Goal: Information Seeking & Learning: Learn about a topic

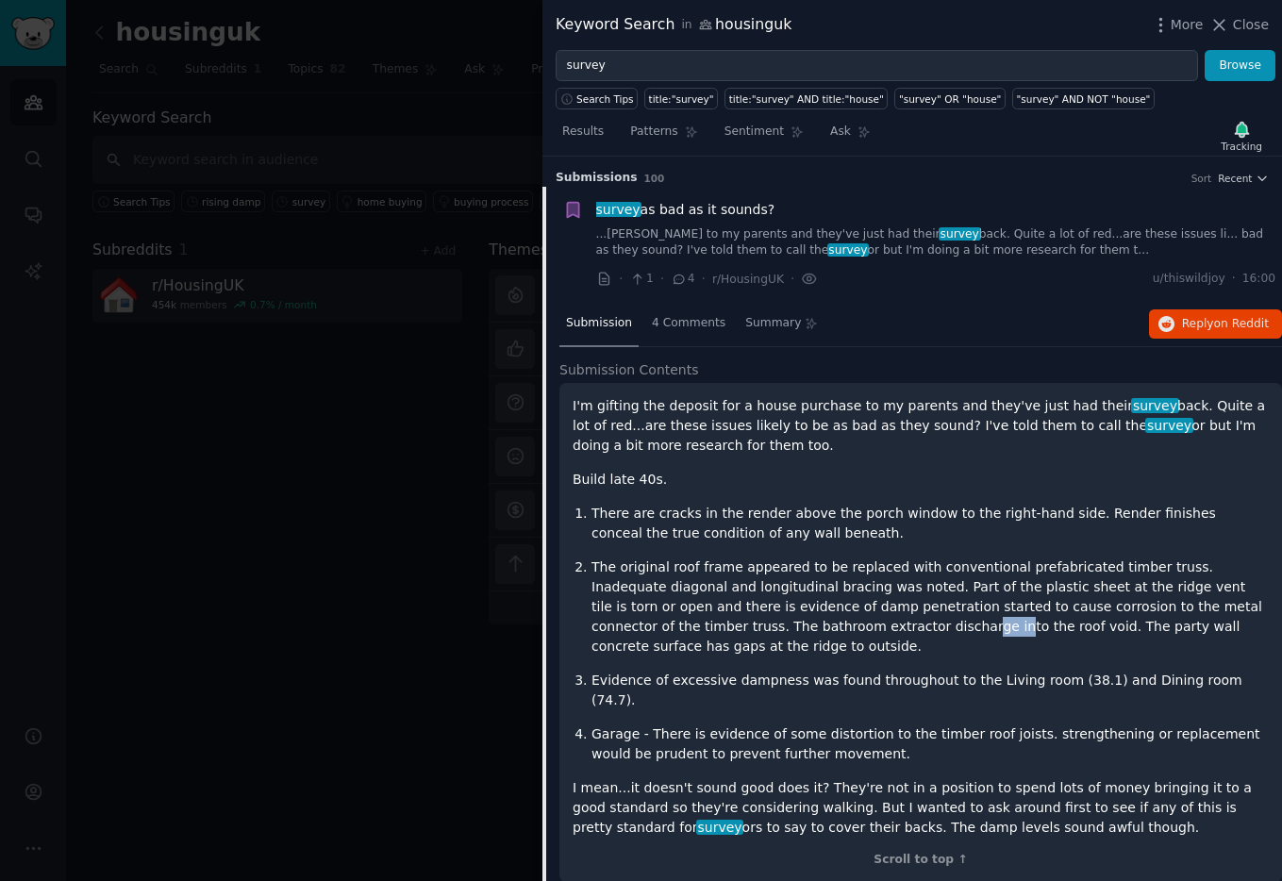
scroll to position [14, 0]
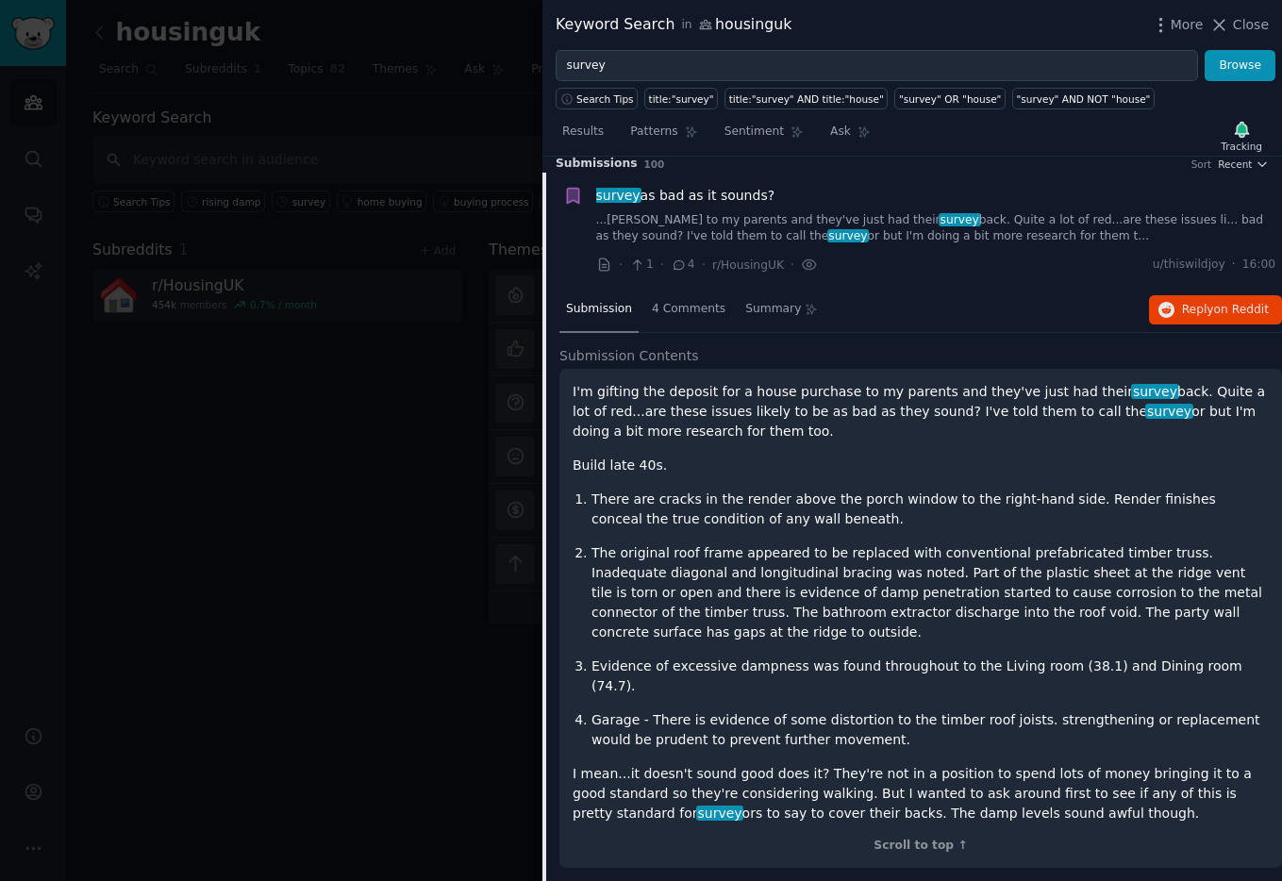
click at [815, 475] on p "Build late 40s." at bounding box center [921, 466] width 696 height 20
click at [727, 405] on p "I'm gifting the deposit for a house purchase to my parents and they've just had…" at bounding box center [921, 411] width 696 height 59
click at [790, 375] on div "I'm gifting the deposit for a house purchase to my parents and they've just had…" at bounding box center [920, 618] width 723 height 499
click at [788, 376] on div "I'm gifting the deposit for a house purchase to my parents and they've just had…" at bounding box center [920, 618] width 723 height 499
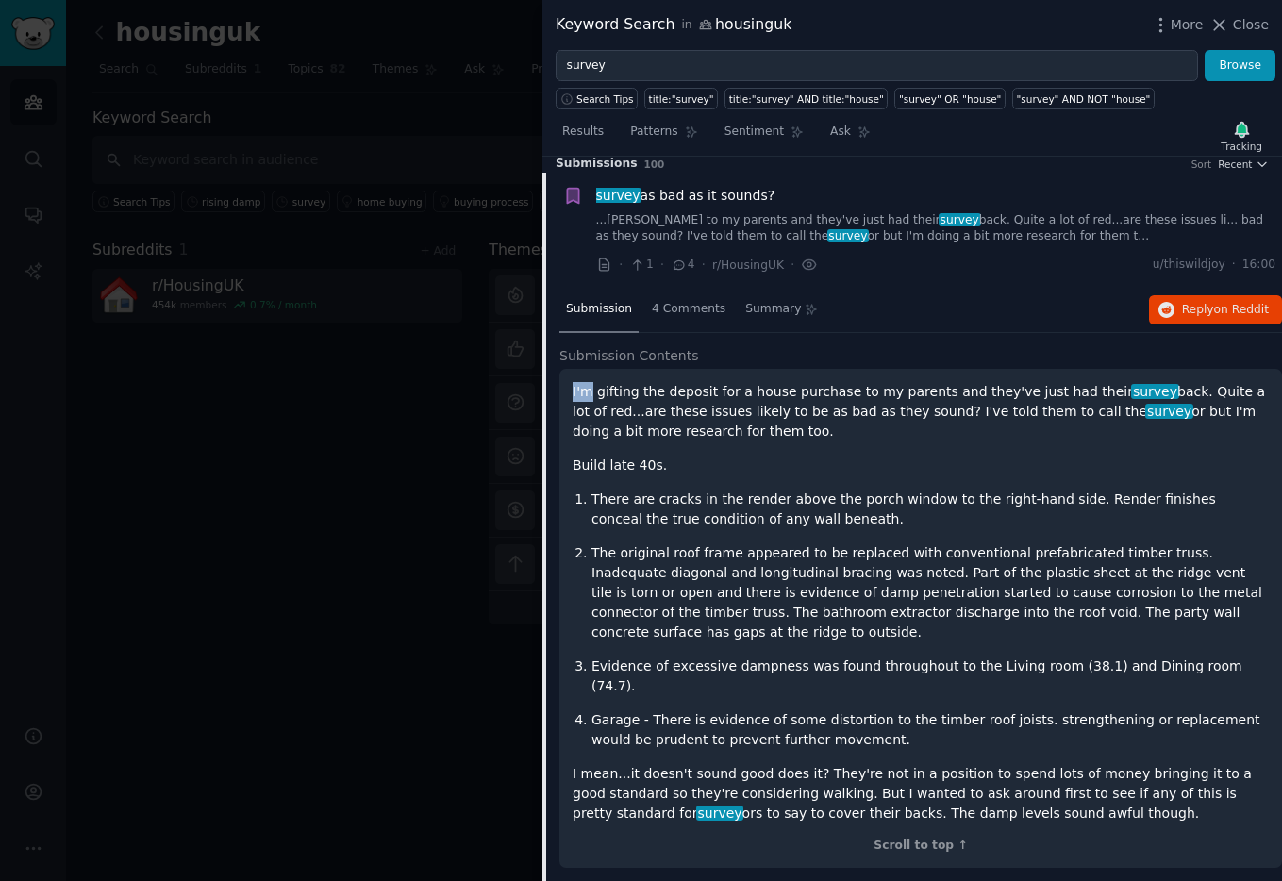
click at [789, 376] on div "I'm gifting the deposit for a house purchase to my parents and they've just had…" at bounding box center [920, 618] width 723 height 499
click at [744, 402] on p "I'm gifting the deposit for a house purchase to my parents and they've just had…" at bounding box center [921, 411] width 696 height 59
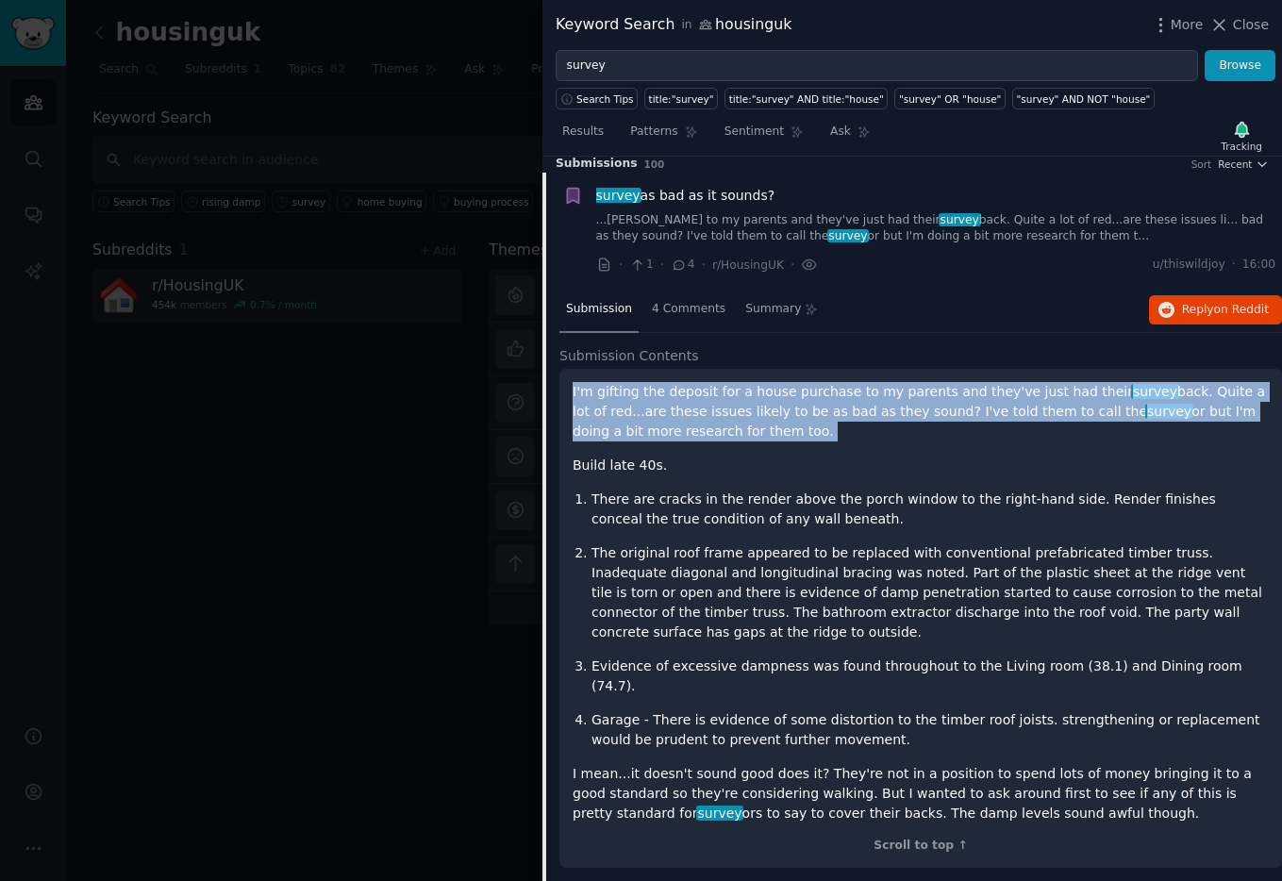
click at [744, 402] on p "I'm gifting the deposit for a house purchase to my parents and they've just had…" at bounding box center [921, 411] width 696 height 59
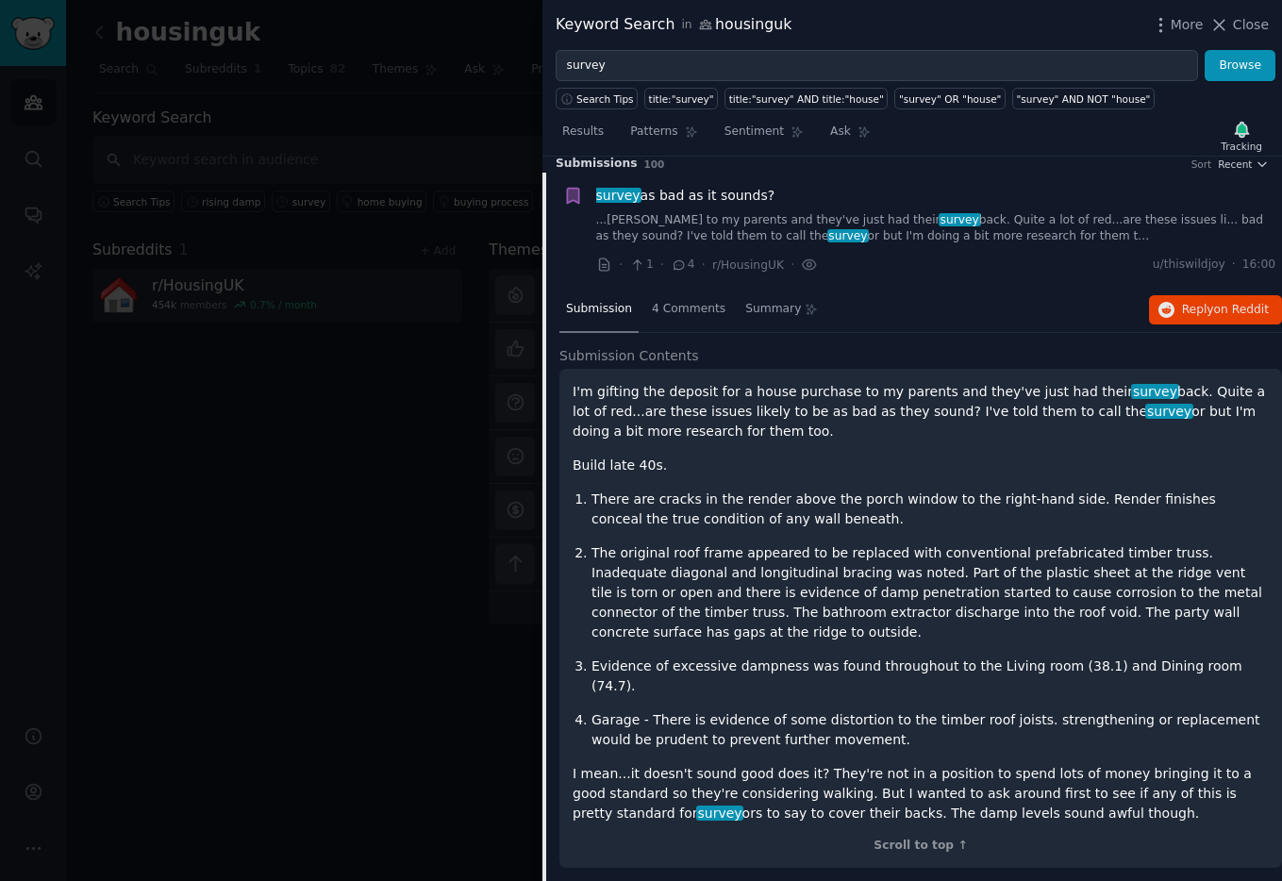
click at [365, 452] on div at bounding box center [641, 440] width 1282 height 881
